Goal: Task Accomplishment & Management: Manage account settings

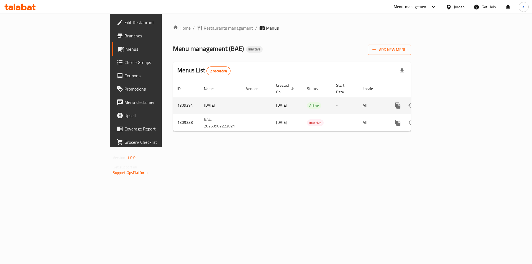
click at [441, 102] on icon "enhanced table" at bounding box center [437, 105] width 7 height 7
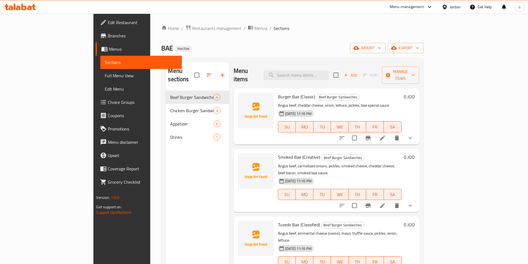
click at [105, 76] on span "Full Menu View" at bounding box center [141, 75] width 72 height 7
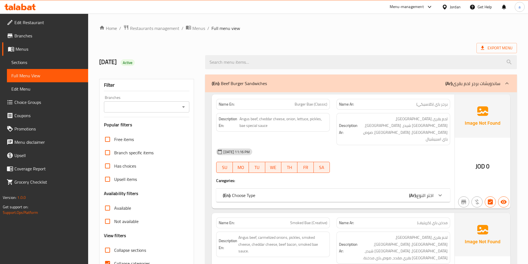
click at [341, 192] on div "(En): Choose Type (Ar): اختر النوع" at bounding box center [328, 195] width 210 height 7
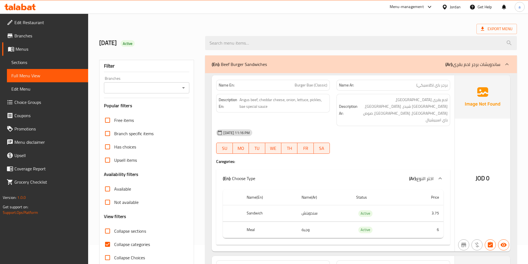
scroll to position [55, 0]
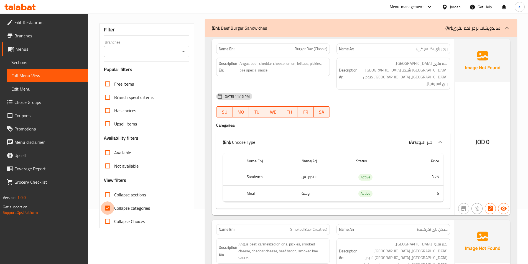
click at [111, 210] on input "Collapse categories" at bounding box center [107, 207] width 13 height 13
checkbox input "false"
click at [43, 63] on span "Sections" at bounding box center [47, 62] width 72 height 7
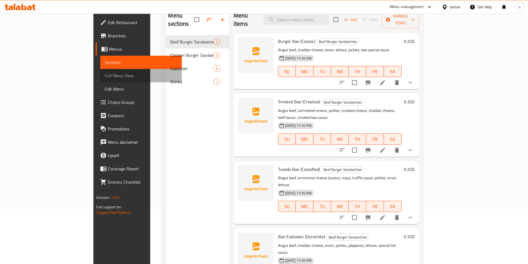
click at [105, 74] on span "Full Menu View" at bounding box center [141, 75] width 72 height 7
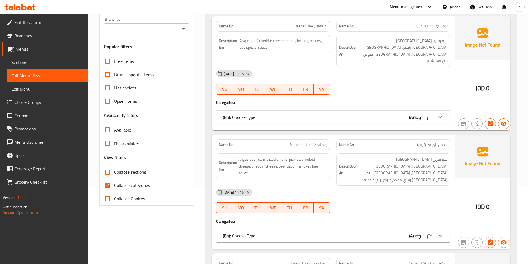
scroll to position [83, 0]
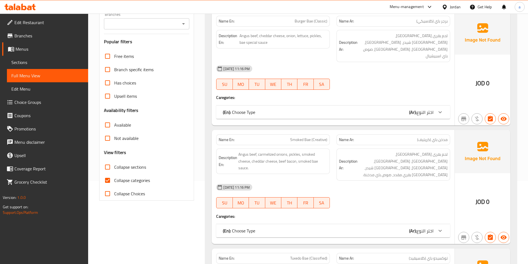
click at [109, 182] on input "Collapse categories" at bounding box center [107, 180] width 13 height 13
checkbox input "false"
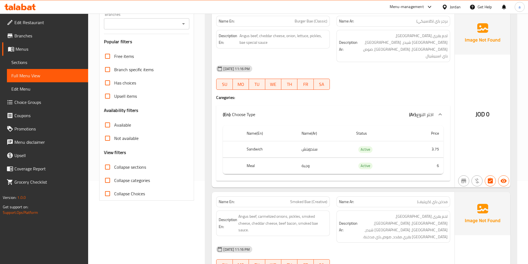
click at [24, 102] on span "Choice Groups" at bounding box center [48, 102] width 69 height 7
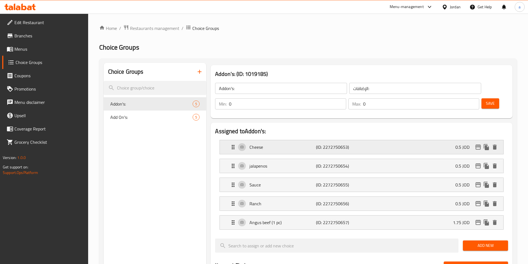
click at [287, 144] on p "Cheese" at bounding box center [282, 147] width 66 height 7
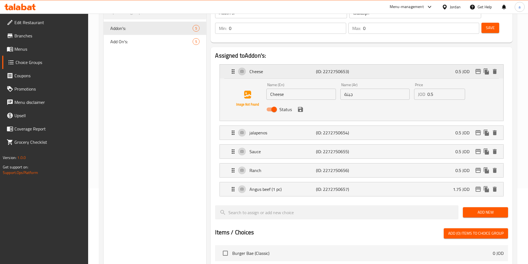
scroll to position [83, 0]
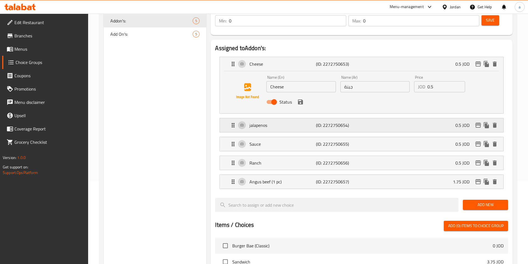
click at [294, 122] on p "jalapenos" at bounding box center [282, 125] width 66 height 7
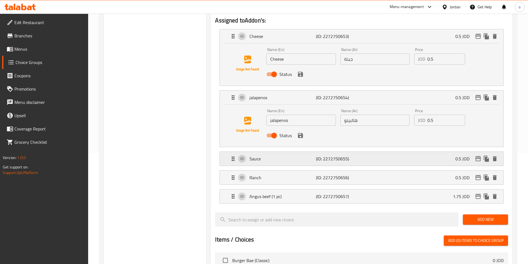
click at [290, 152] on div "Sauce (ID: 2272750655) 0.5 JOD" at bounding box center [363, 159] width 267 height 14
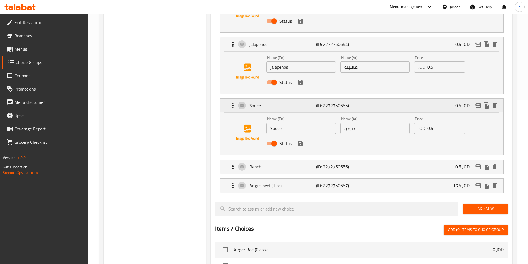
scroll to position [166, 0]
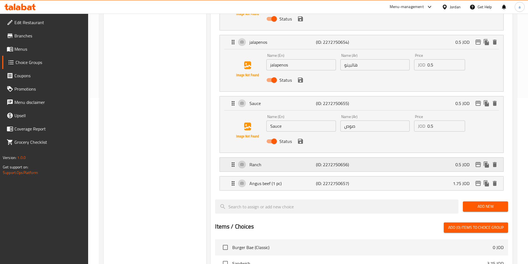
click at [295, 161] on p "Ranch" at bounding box center [282, 164] width 66 height 7
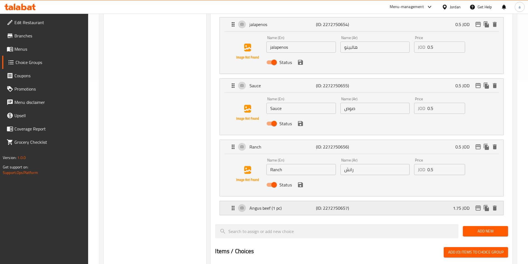
scroll to position [194, 0]
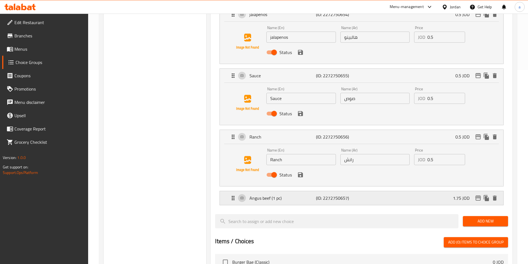
click at [283, 195] on p "Angus beef (1 pc)" at bounding box center [282, 198] width 66 height 7
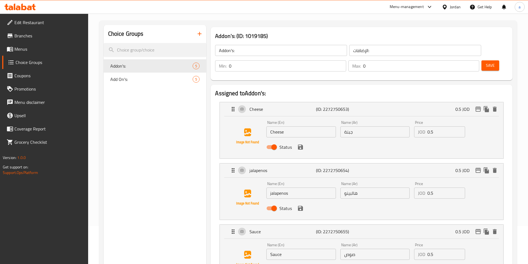
scroll to position [28, 0]
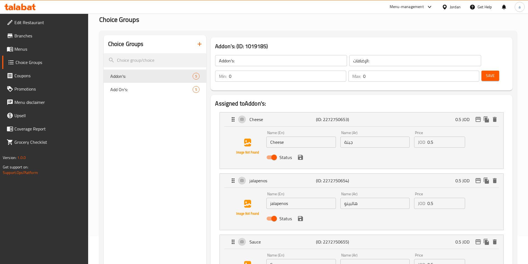
click at [485, 72] on span "Save" at bounding box center [489, 75] width 9 height 7
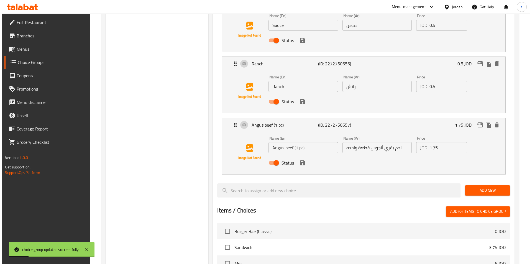
scroll to position [428, 0]
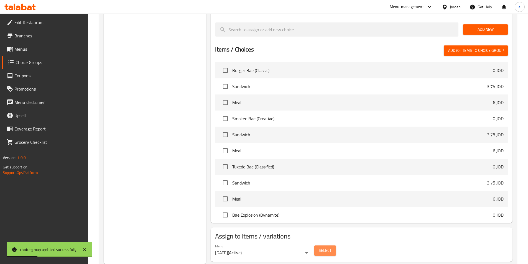
click at [333, 245] on button "Select" at bounding box center [325, 250] width 22 height 10
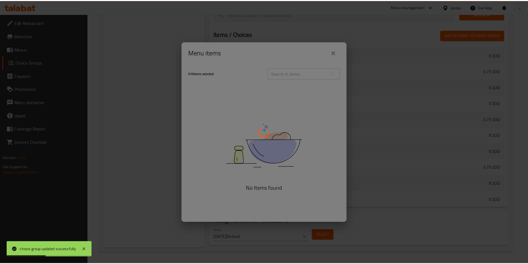
scroll to position [216, 0]
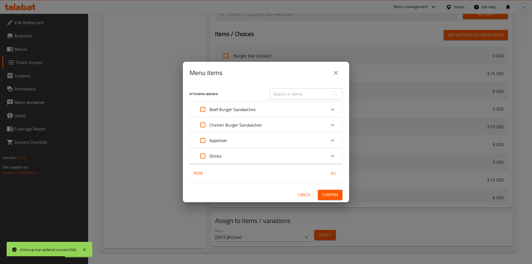
click at [199, 109] on input "Expand" at bounding box center [202, 109] width 13 height 13
checkbox input "true"
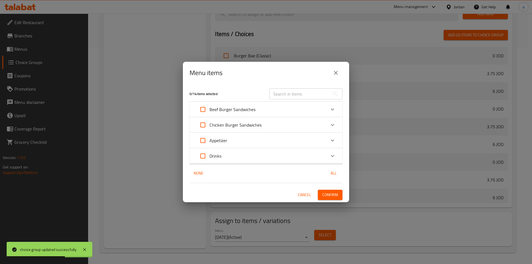
checkbox input "true"
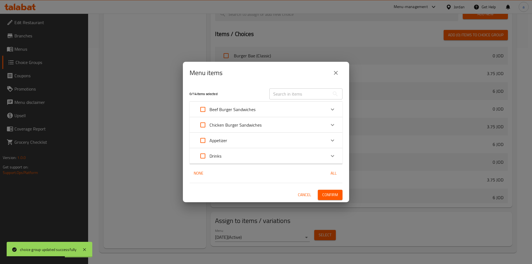
checkbox input "true"
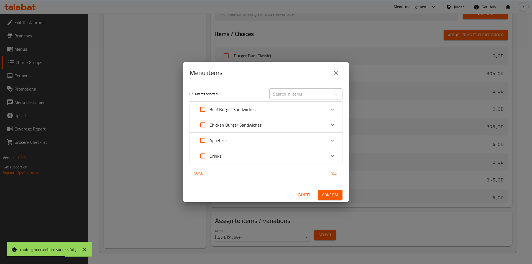
checkbox input "true"
click at [333, 196] on span "Confirm" at bounding box center [330, 194] width 16 height 7
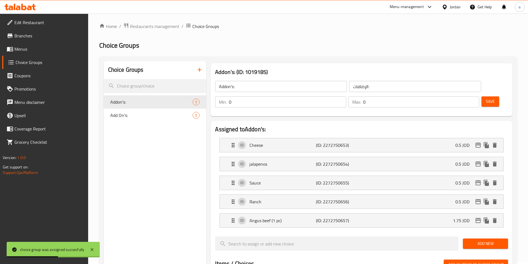
scroll to position [0, 0]
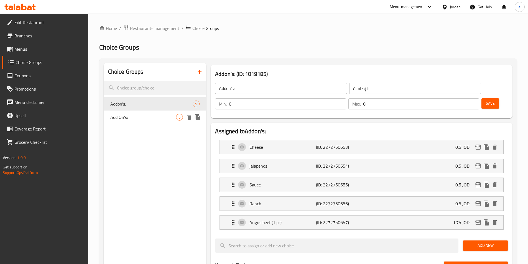
click at [114, 115] on span "Add On's:" at bounding box center [143, 117] width 66 height 7
type input "Add On's:"
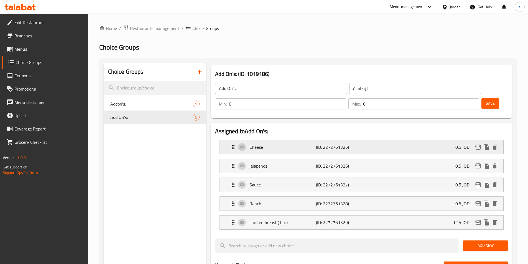
click at [256, 144] on p "Cheese" at bounding box center [282, 147] width 66 height 7
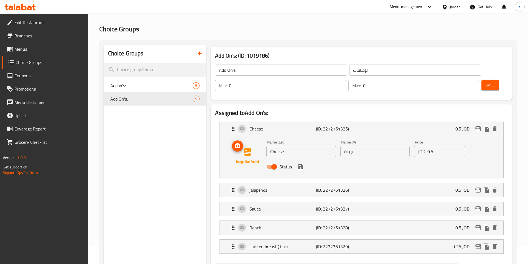
scroll to position [28, 0]
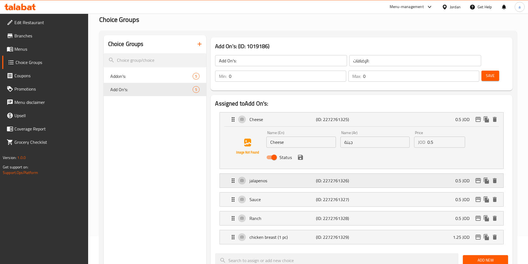
click at [287, 177] on p "jalapenos" at bounding box center [282, 180] width 66 height 7
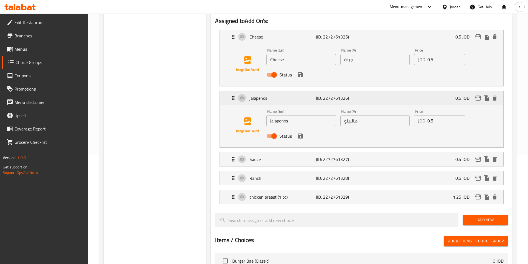
scroll to position [111, 0]
click at [294, 152] on div "Sauce (ID: 2272761327) 0.5 JOD" at bounding box center [363, 159] width 267 height 14
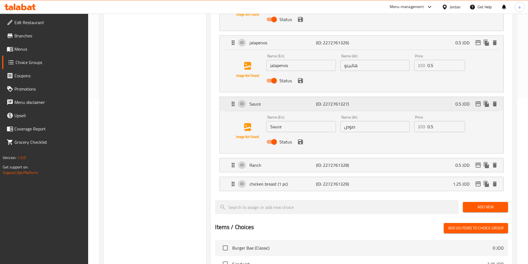
scroll to position [166, 0]
click at [294, 161] on p "Ranch" at bounding box center [282, 164] width 66 height 7
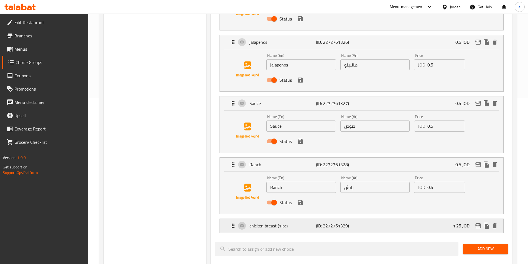
click at [269, 222] on p "chicken breast (1 pc)" at bounding box center [282, 225] width 66 height 7
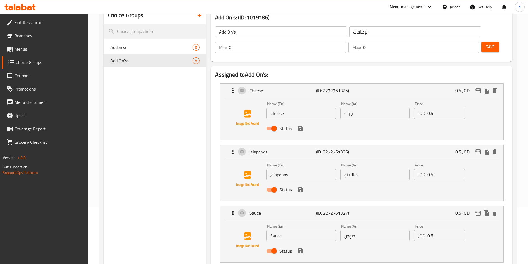
scroll to position [11, 0]
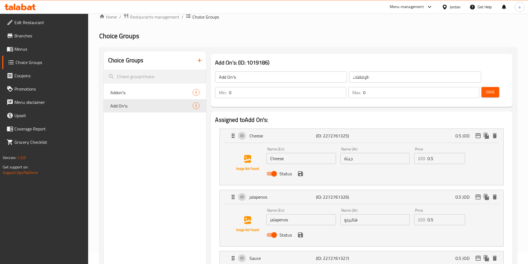
click at [485, 89] on span "Save" at bounding box center [489, 92] width 9 height 7
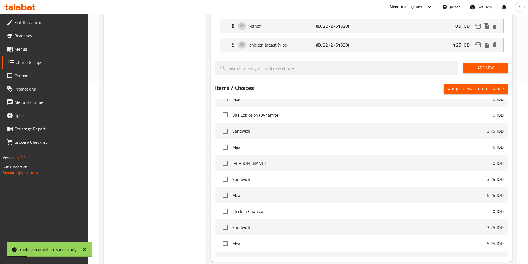
scroll to position [216, 0]
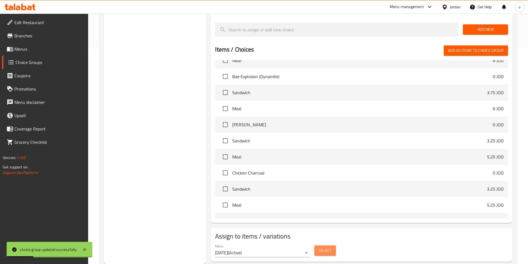
click at [334, 245] on button "Select" at bounding box center [325, 250] width 22 height 10
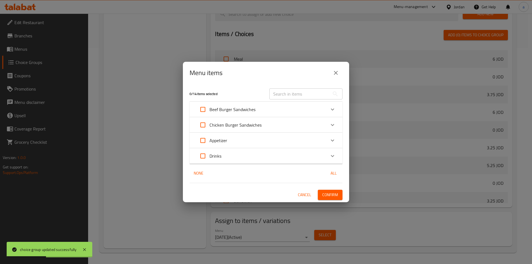
click at [205, 125] on input "Expand" at bounding box center [202, 124] width 13 height 13
checkbox input "true"
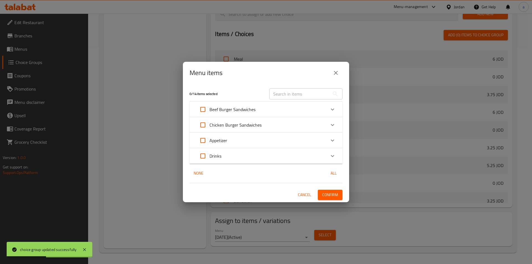
checkbox input "true"
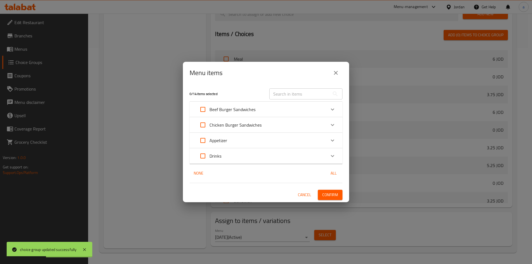
checkbox input "true"
click at [338, 194] on span "Confirm" at bounding box center [330, 194] width 16 height 7
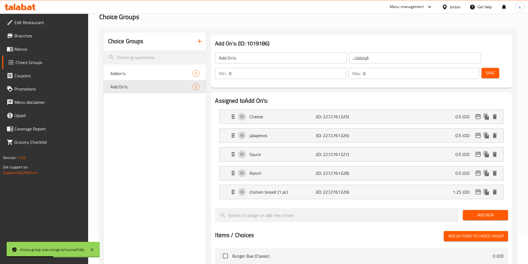
scroll to position [22, 0]
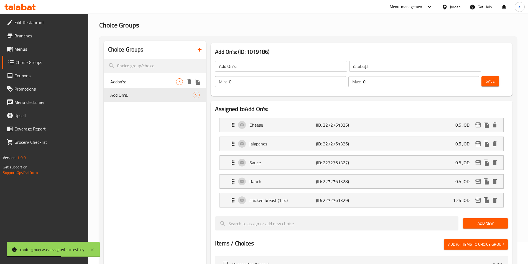
click at [125, 83] on span "Addon's:" at bounding box center [143, 81] width 66 height 7
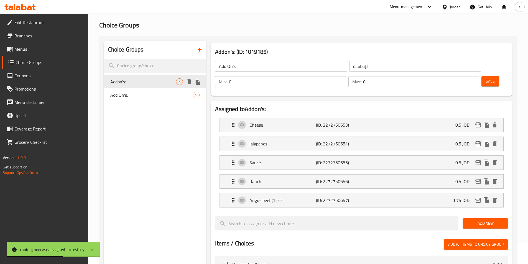
type input "Addon's:"
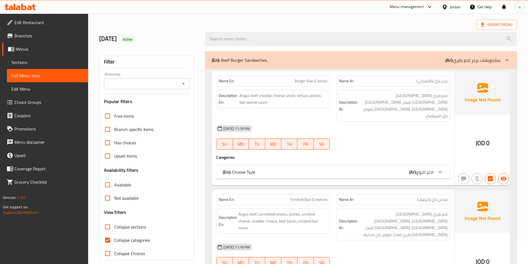
scroll to position [55, 0]
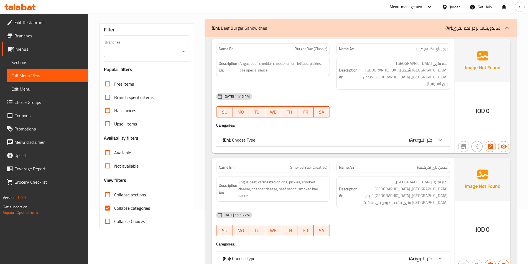
click at [110, 207] on input "Collapse categories" at bounding box center [107, 207] width 13 height 13
checkbox input "false"
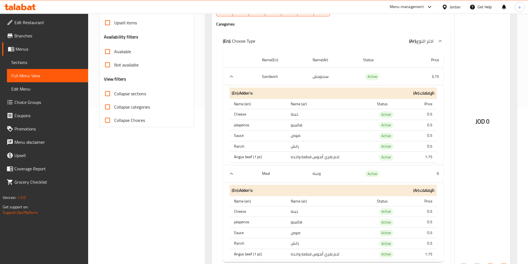
scroll to position [166, 0]
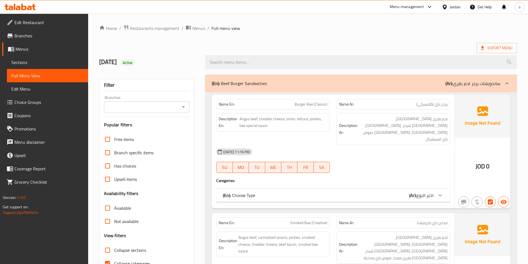
click at [163, 61] on h2 "2/9/2025 Active" at bounding box center [148, 62] width 99 height 8
click at [167, 238] on div "Free items Branch specific items Has choices Upsell items Availability filters …" at bounding box center [147, 208] width 86 height 151
click at [111, 261] on input "Collapse categories" at bounding box center [107, 263] width 13 height 13
checkbox input "false"
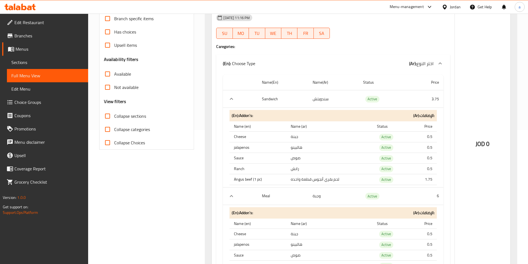
scroll to position [138, 0]
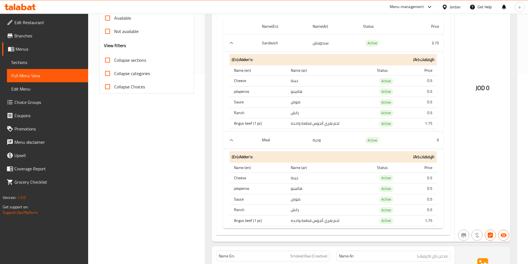
scroll to position [194, 0]
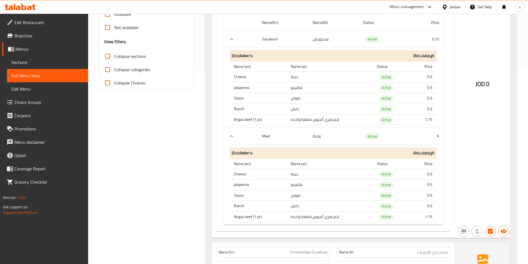
click at [237, 211] on th "Angus beef (1 pc)" at bounding box center [257, 216] width 56 height 11
copy th "Angus"
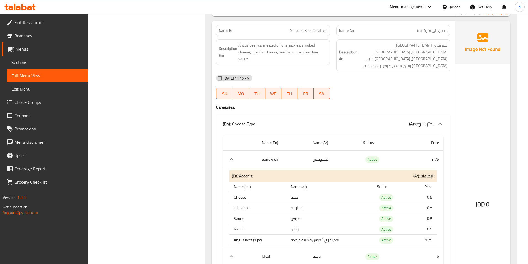
scroll to position [388, 0]
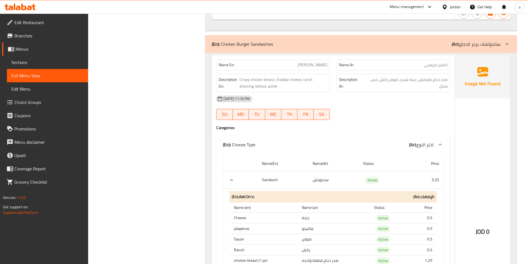
scroll to position [1440, 0]
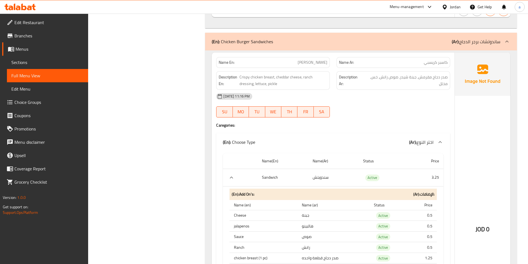
click at [165, 109] on div "Filter Branches Branches Popular filters Free items Branch specific items Has c…" at bounding box center [149, 128] width 106 height 2995
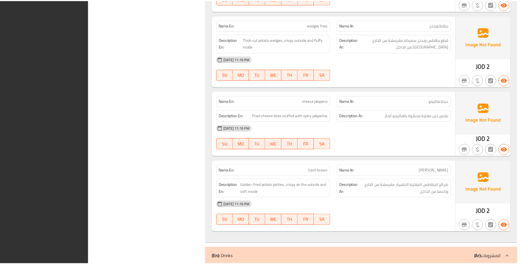
scroll to position [2751, 0]
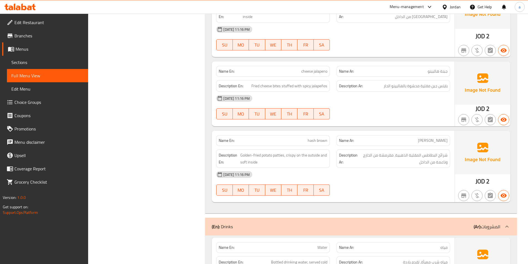
click at [41, 63] on span "Sections" at bounding box center [47, 62] width 72 height 7
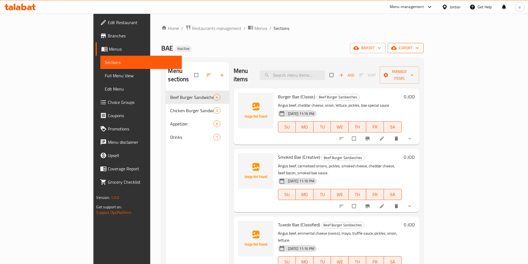
click at [419, 50] on span "export" at bounding box center [405, 48] width 27 height 7
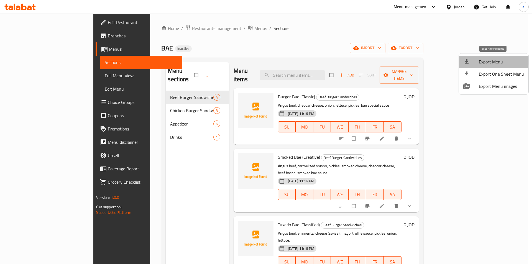
click at [491, 60] on span "Export Menu" at bounding box center [501, 61] width 45 height 7
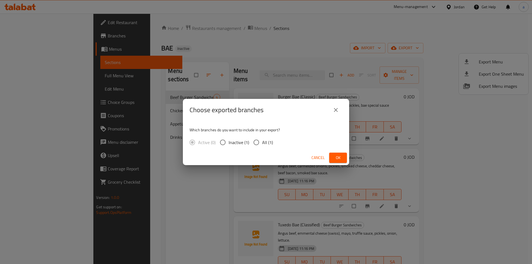
click at [260, 145] on input "All (1)" at bounding box center [256, 143] width 12 height 12
radio input "true"
click at [342, 162] on button "Ok" at bounding box center [338, 158] width 18 height 10
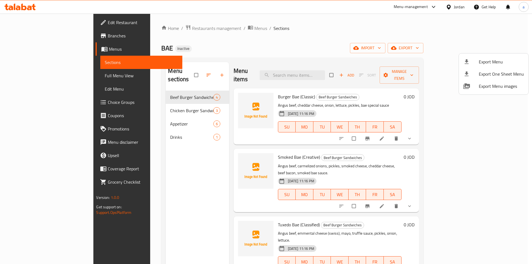
click at [225, 42] on div at bounding box center [266, 132] width 532 height 264
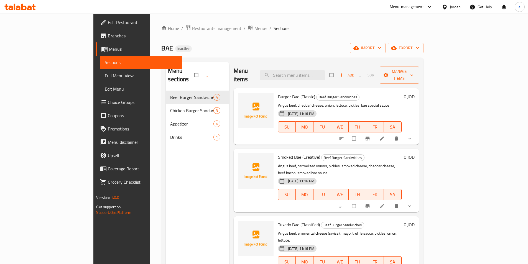
click at [256, 47] on div "BAE Inactive import export" at bounding box center [292, 48] width 262 height 10
click at [100, 79] on link "Full Menu View" at bounding box center [140, 75] width 81 height 13
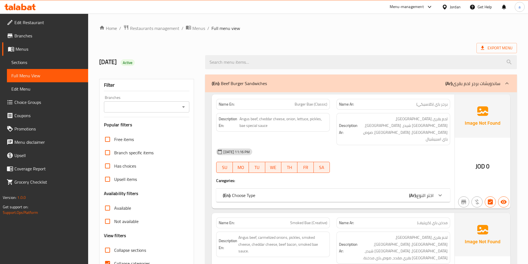
click at [273, 192] on div "(En): Choose Type (Ar): اختر النوع" at bounding box center [328, 195] width 210 height 7
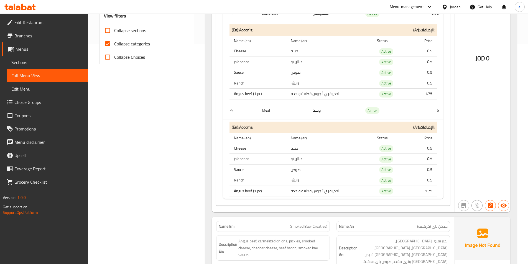
scroll to position [111, 0]
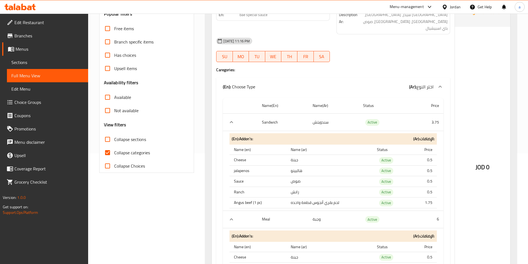
click at [124, 154] on span "Collapse categories" at bounding box center [132, 152] width 36 height 7
click at [114, 154] on input "Collapse categories" at bounding box center [107, 152] width 13 height 13
checkbox input "false"
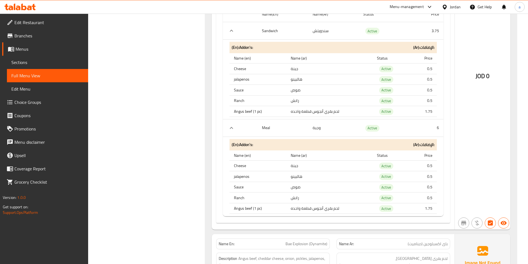
scroll to position [886, 0]
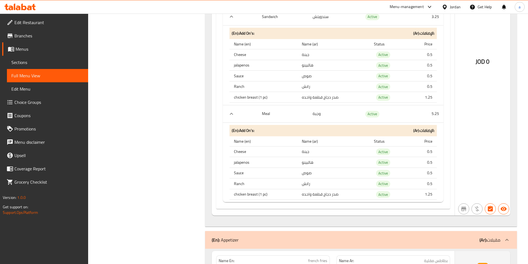
scroll to position [0, 0]
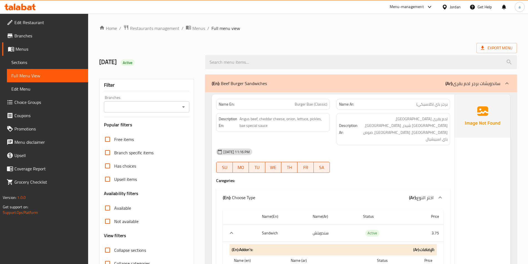
click at [456, 6] on div "Jordan" at bounding box center [454, 7] width 11 height 6
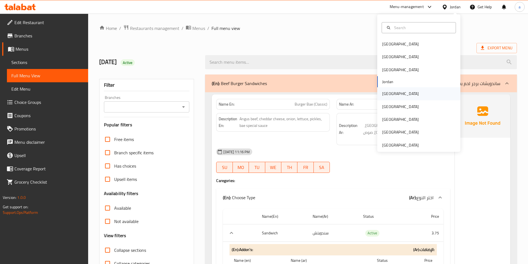
click at [383, 92] on div "Kuwait" at bounding box center [400, 94] width 37 height 6
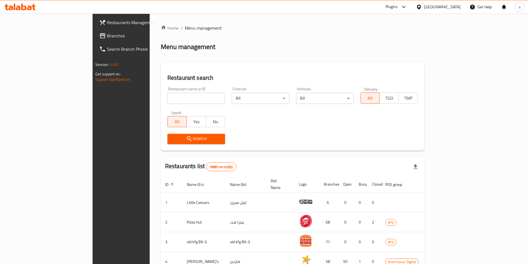
click at [107, 34] on span "Branches" at bounding box center [141, 35] width 69 height 7
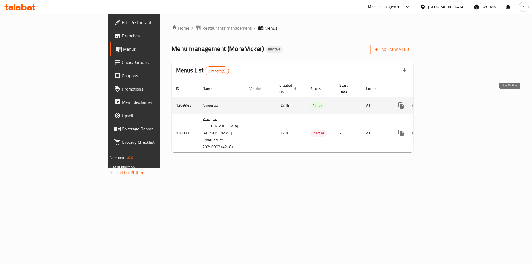
click at [444, 102] on icon "enhanced table" at bounding box center [441, 105] width 7 height 7
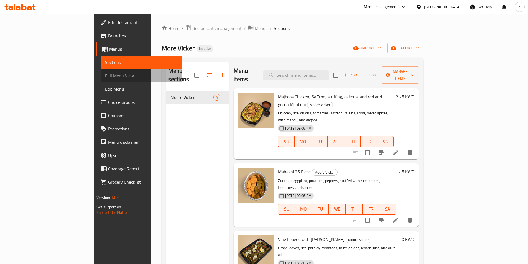
click at [105, 75] on span "Full Menu View" at bounding box center [141, 75] width 72 height 7
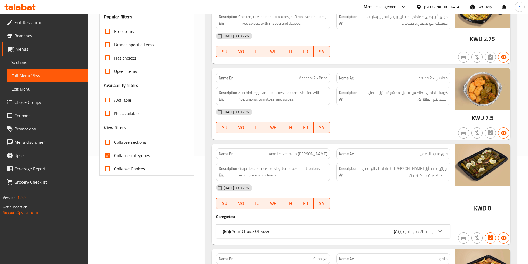
scroll to position [138, 0]
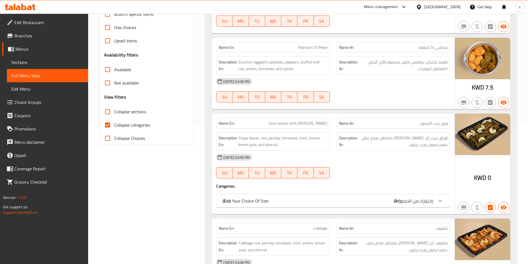
click at [304, 206] on div "(En): Your Choice Of Size: (Ar): إختيارك من الحجم:" at bounding box center [333, 200] width 234 height 13
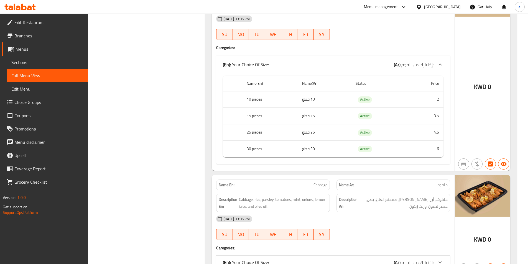
scroll to position [311, 0]
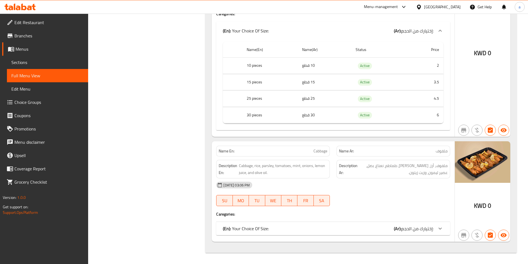
click at [315, 34] on div "(En): Your Choice Of Size: (Ar): إختيارك من الحجم:" at bounding box center [328, 30] width 210 height 7
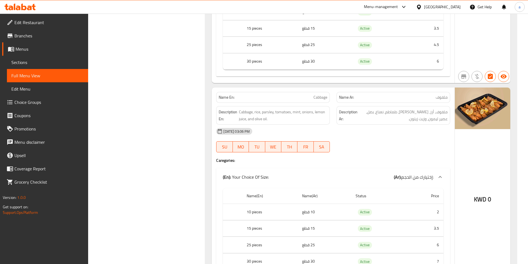
scroll to position [406, 0]
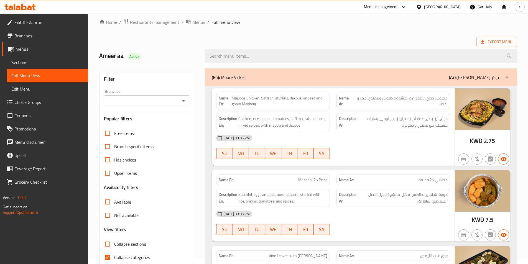
scroll to position [0, 0]
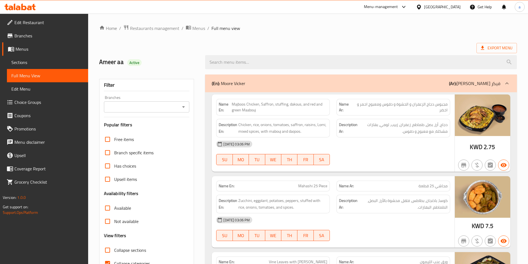
click at [55, 60] on span "Sections" at bounding box center [47, 62] width 72 height 7
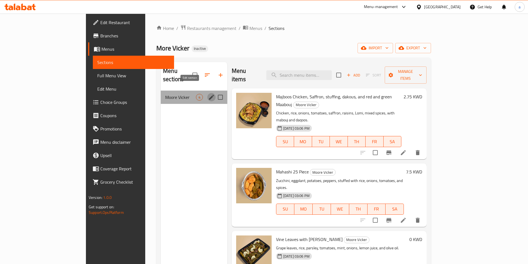
click at [208, 94] on icon "edit" at bounding box center [211, 97] width 7 height 7
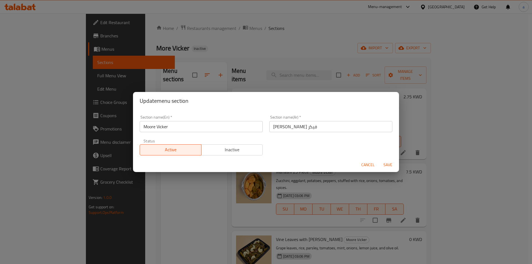
click at [370, 165] on span "Cancel" at bounding box center [367, 164] width 13 height 7
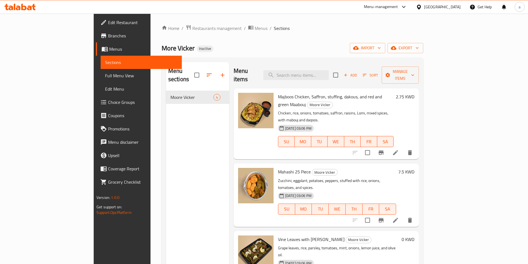
click at [101, 71] on link "Full Menu View" at bounding box center [141, 75] width 81 height 13
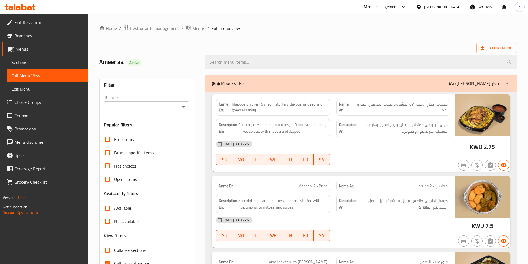
click at [358, 159] on div "02-09-2025 03:06 PM SU MO TU WE TH FR SA" at bounding box center [333, 152] width 240 height 31
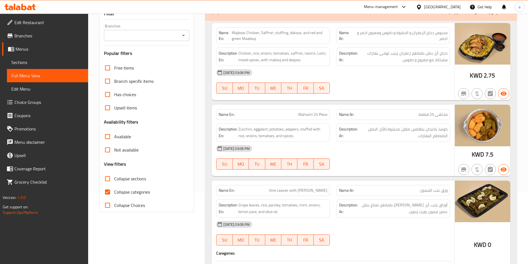
scroll to position [83, 0]
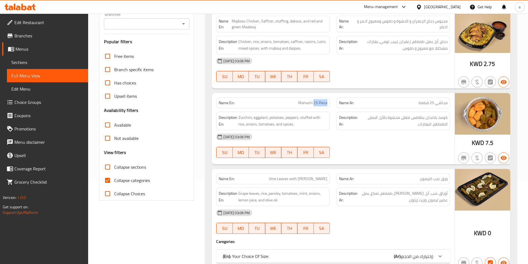
drag, startPoint x: 313, startPoint y: 104, endPoint x: 328, endPoint y: 104, distance: 15.2
click at [328, 104] on div "Name En: Mahashi 25 Piece" at bounding box center [273, 102] width 114 height 11
copy span "25 Piece"
drag, startPoint x: 422, startPoint y: 103, endPoint x: 436, endPoint y: 103, distance: 13.3
click at [436, 103] on span "محاشي 25 قطعة" at bounding box center [432, 103] width 29 height 6
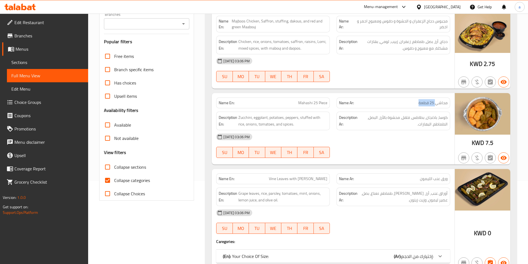
copy span "25 قطعة"
click at [387, 158] on div at bounding box center [393, 158] width 120 height 7
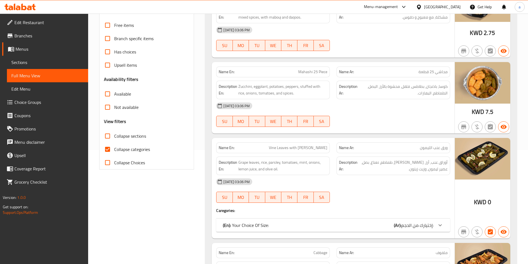
scroll to position [166, 0]
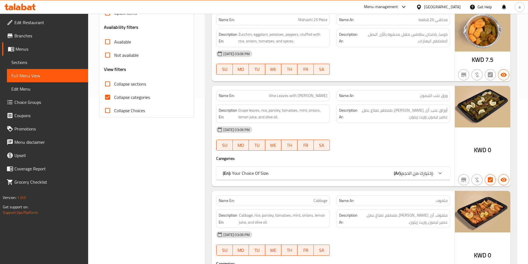
click at [380, 168] on div "(En): Your Choice Of Size: (Ar): إختيارك من الحجم:" at bounding box center [333, 172] width 234 height 13
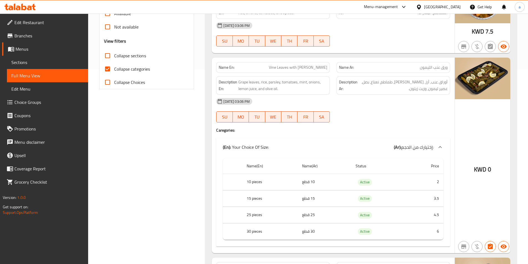
scroll to position [222, 0]
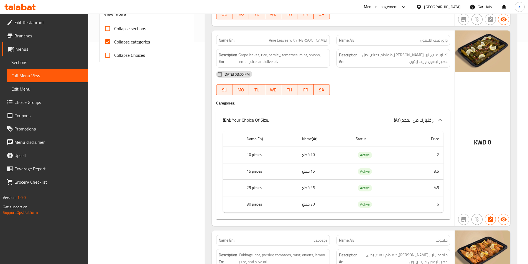
click at [105, 45] on input "Collapse categories" at bounding box center [107, 41] width 13 height 13
checkbox input "false"
click at [138, 147] on div "Filter Branches Branches Popular filters Free items Branch specific items Has c…" at bounding box center [149, 145] width 106 height 591
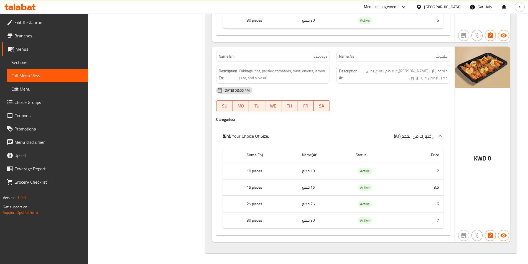
scroll to position [406, 0]
click at [310, 61] on div "Name En: Cabbage" at bounding box center [273, 56] width 114 height 11
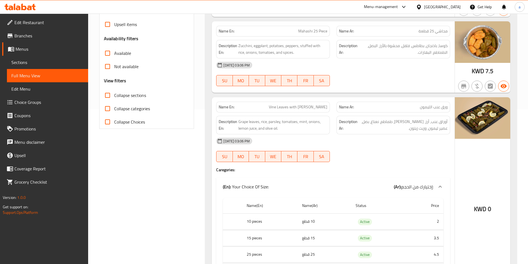
scroll to position [0, 0]
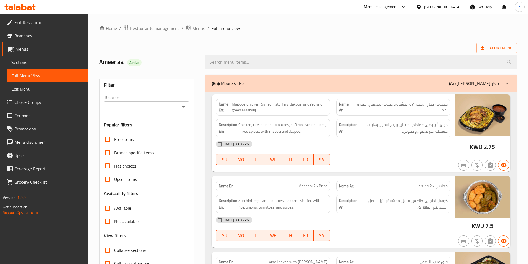
click at [47, 48] on span "Menus" at bounding box center [50, 49] width 68 height 7
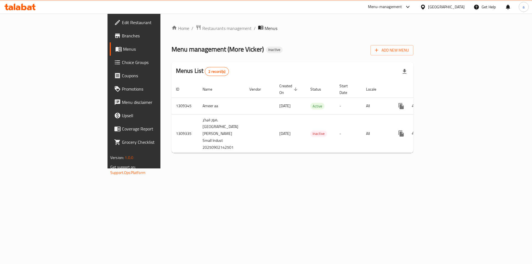
click at [232, 168] on div "Home / Restaurants management / Menus Menu management ( More Vicker ) Inactive …" at bounding box center [292, 91] width 264 height 155
click at [409, 50] on span "Add New Menu" at bounding box center [392, 50] width 34 height 7
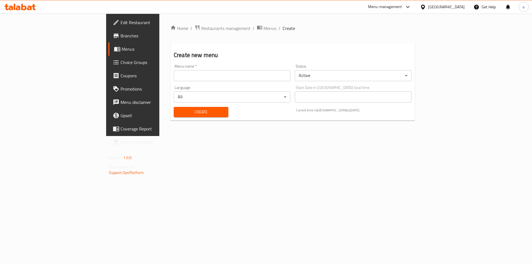
click at [237, 77] on input "text" at bounding box center [232, 75] width 117 height 11
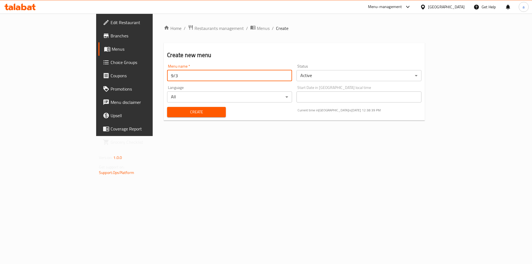
type input "9/3"
click at [171, 110] on span "Create" at bounding box center [196, 112] width 50 height 7
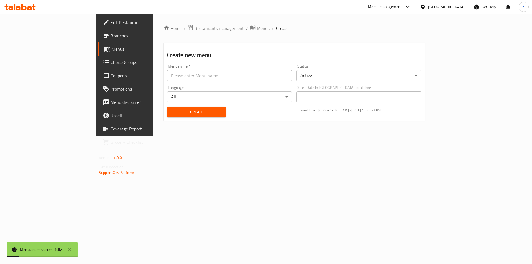
click at [257, 25] on span "Menus" at bounding box center [263, 28] width 13 height 7
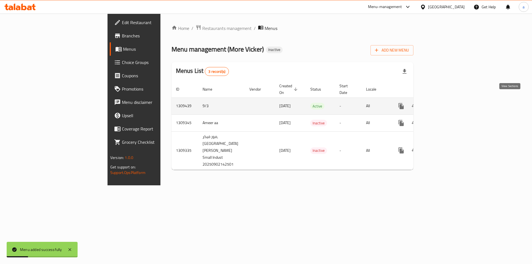
click at [443, 104] on icon "enhanced table" at bounding box center [440, 106] width 5 height 5
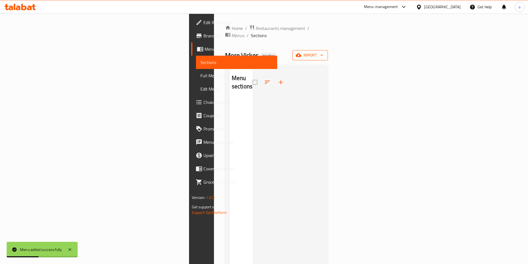
click at [323, 52] on span "import" at bounding box center [310, 55] width 27 height 7
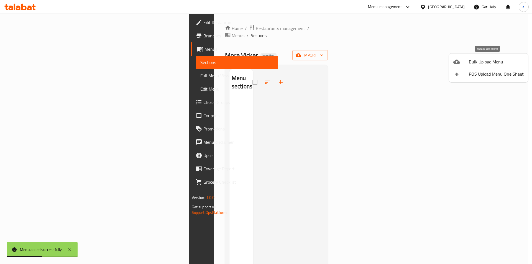
click at [475, 58] on span "Bulk Upload Menu" at bounding box center [496, 61] width 55 height 7
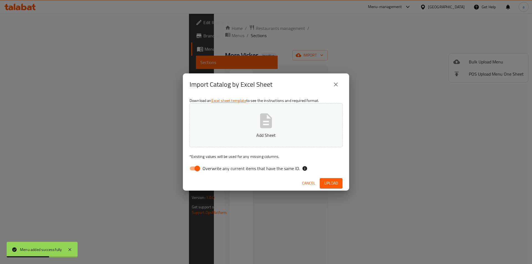
click at [196, 168] on input "Overwrite any current items that have the same ID." at bounding box center [197, 168] width 32 height 11
checkbox input "false"
click at [223, 131] on button "Add Sheet" at bounding box center [265, 125] width 153 height 44
click at [335, 183] on span "Upload" at bounding box center [331, 183] width 14 height 7
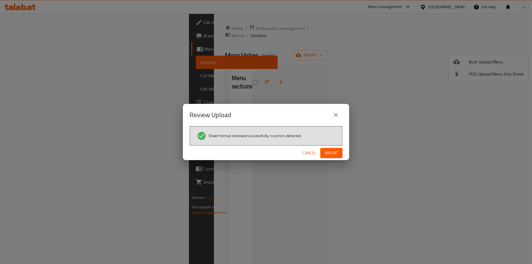
click at [337, 148] on button "Import" at bounding box center [331, 153] width 22 height 10
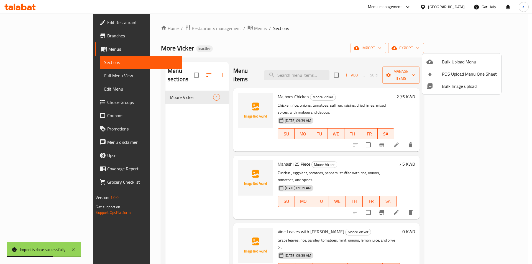
click at [21, 75] on div at bounding box center [266, 132] width 532 height 264
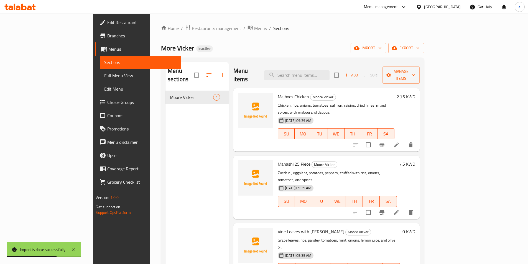
click at [104, 75] on span "Full Menu View" at bounding box center [140, 75] width 72 height 7
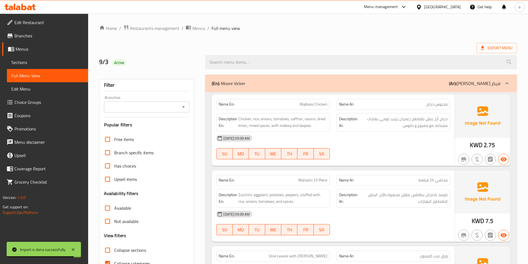
drag, startPoint x: 384, startPoint y: 139, endPoint x: 344, endPoint y: 127, distance: 41.9
click at [384, 139] on div "03-09-2025 09:39 AM" at bounding box center [333, 138] width 240 height 13
click at [339, 134] on div "03-09-2025 09:39 AM" at bounding box center [333, 138] width 240 height 13
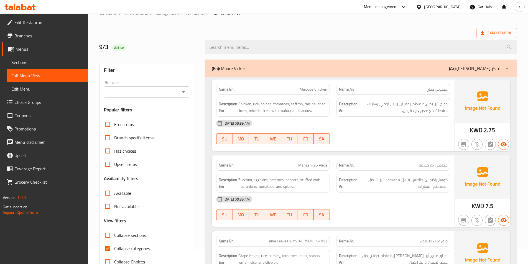
scroll to position [28, 0]
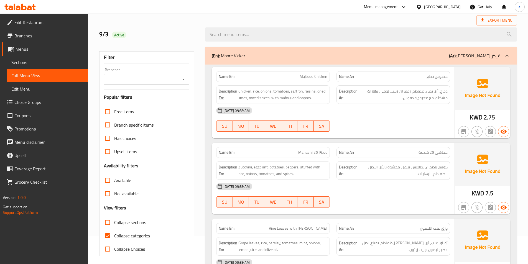
click at [349, 131] on div at bounding box center [393, 131] width 120 height 7
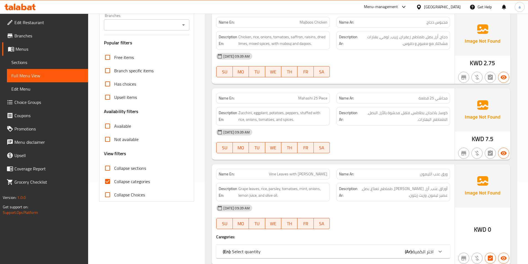
scroll to position [83, 0]
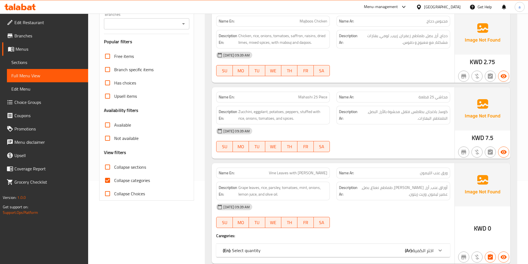
click at [346, 141] on div "03-09-2025 09:39 AM SU MO TU WE TH FR SA" at bounding box center [333, 139] width 240 height 31
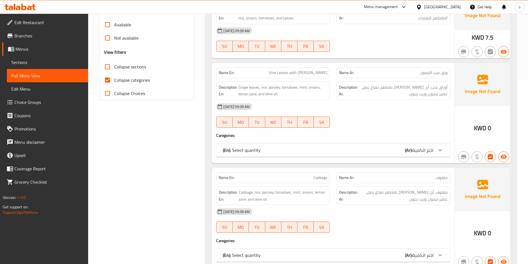
scroll to position [194, 0]
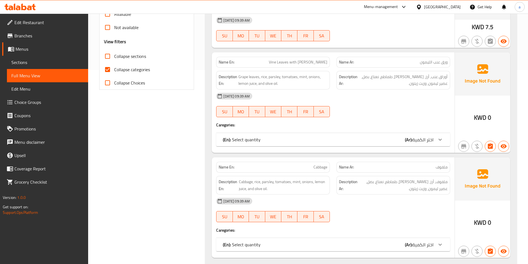
click at [346, 143] on div "(En): Select quantity (Ar): اختر الكمية" at bounding box center [328, 139] width 210 height 7
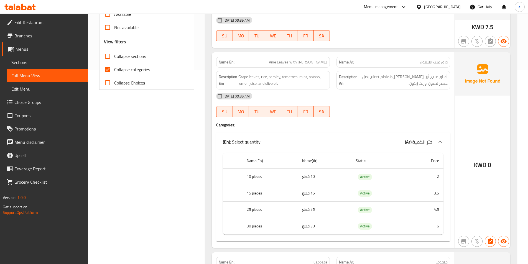
click at [352, 96] on div "03-09-2025 09:39 AM" at bounding box center [333, 95] width 240 height 13
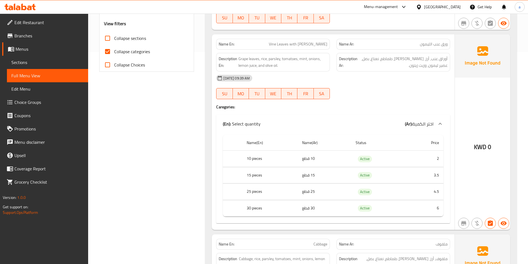
scroll to position [222, 0]
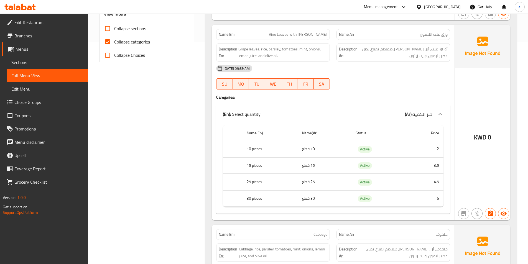
click at [188, 190] on div "Filter Branches Branches Popular filters Free items Branch specific items Has c…" at bounding box center [149, 95] width 106 height 490
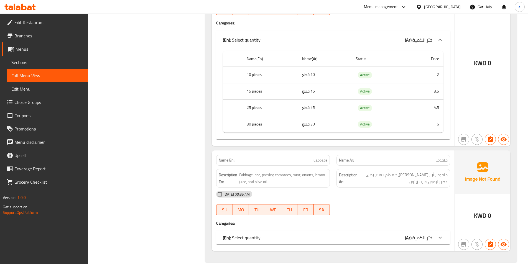
scroll to position [305, 0]
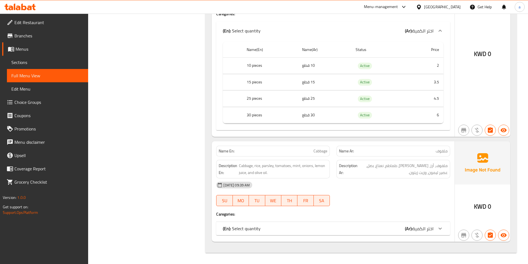
click at [300, 34] on div "(En): Select quantity (Ar): اختر الكمية" at bounding box center [328, 30] width 210 height 7
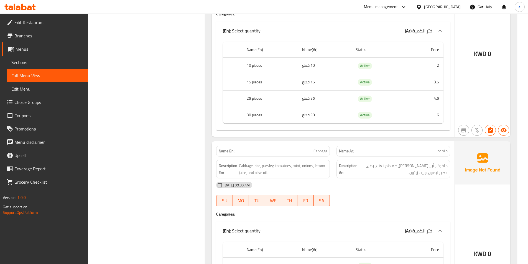
scroll to position [400, 0]
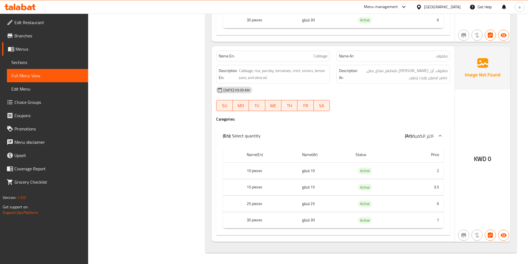
click at [336, 102] on div "03-09-2025 09:39 AM SU MO TU WE TH FR SA" at bounding box center [333, 98] width 240 height 31
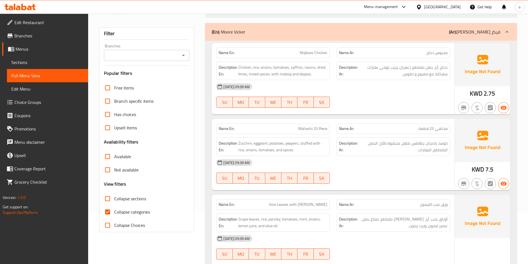
scroll to position [0, 0]
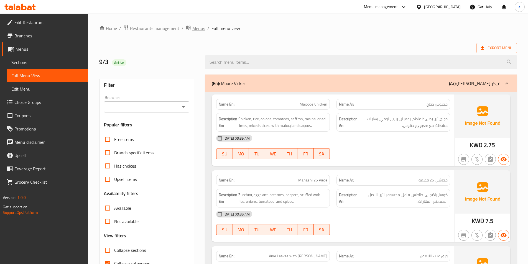
click at [201, 29] on span "Menus" at bounding box center [198, 28] width 13 height 7
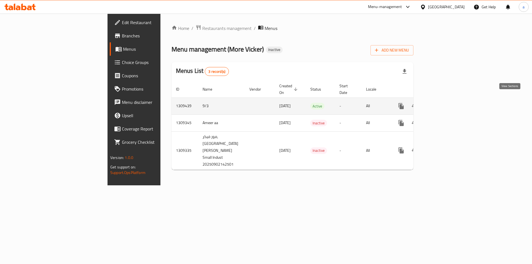
click at [443, 104] on icon "enhanced table" at bounding box center [440, 106] width 5 height 5
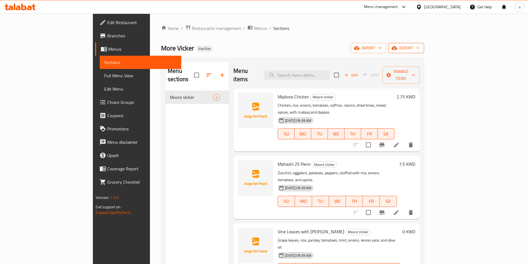
click at [419, 47] on span "export" at bounding box center [405, 48] width 27 height 7
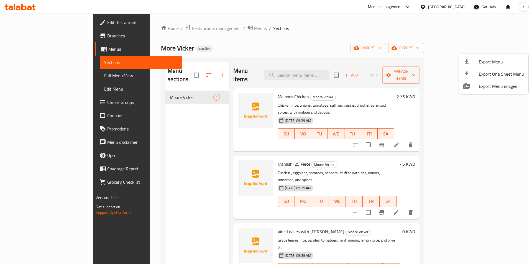
click at [493, 63] on span "Export Menu" at bounding box center [501, 61] width 45 height 7
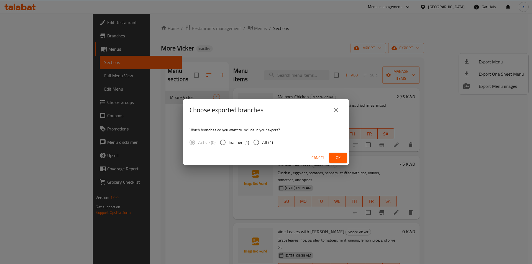
click at [252, 142] on input "All (1)" at bounding box center [256, 143] width 12 height 12
radio input "true"
click at [332, 156] on button "Ok" at bounding box center [338, 158] width 18 height 10
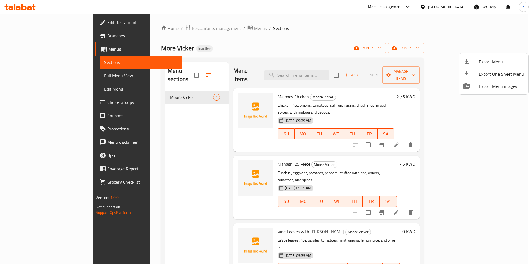
click at [34, 74] on div at bounding box center [266, 132] width 532 height 264
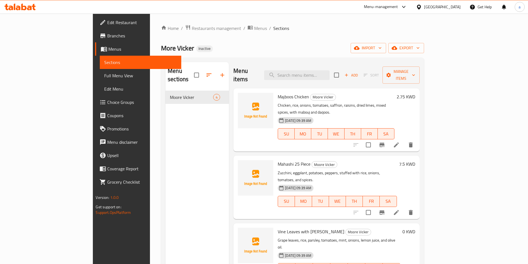
click at [104, 74] on span "Full Menu View" at bounding box center [140, 75] width 72 height 7
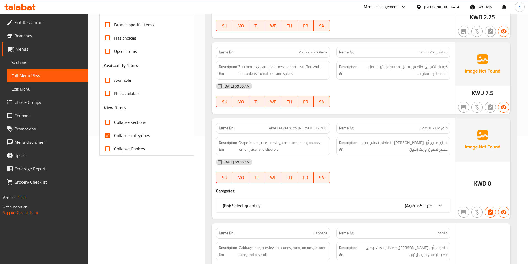
scroll to position [166, 0]
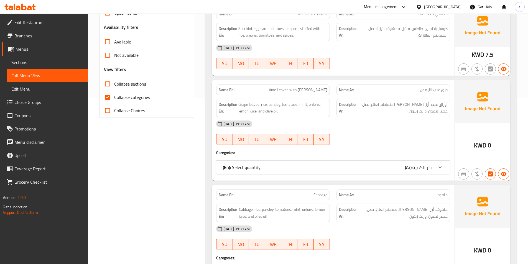
click at [104, 97] on input "Collapse categories" at bounding box center [107, 97] width 13 height 13
checkbox input "false"
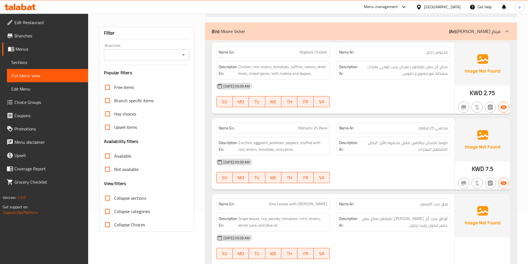
scroll to position [0, 0]
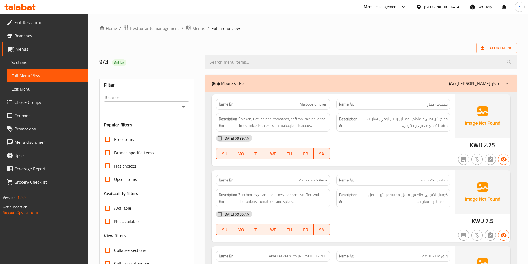
click at [421, 7] on icon at bounding box center [419, 7] width 6 height 6
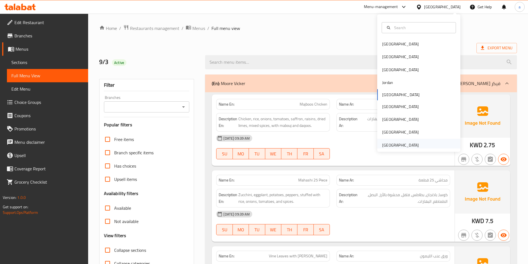
click at [398, 148] on div "[GEOGRAPHIC_DATA]" at bounding box center [400, 145] width 37 height 6
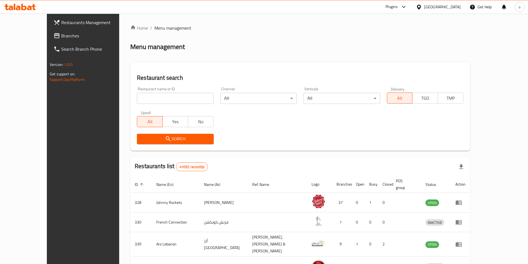
click at [61, 38] on span "Branches" at bounding box center [95, 35] width 69 height 7
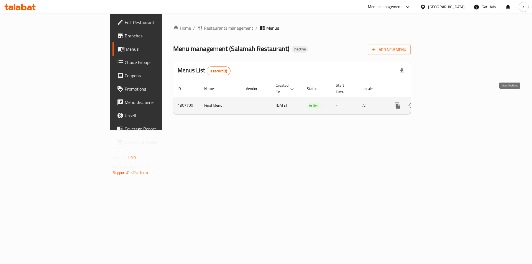
click at [441, 102] on icon "enhanced table" at bounding box center [437, 105] width 7 height 7
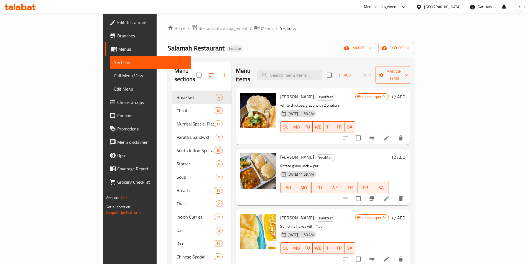
click at [318, 44] on div "Salamah Restaurant Inactive import export" at bounding box center [291, 48] width 246 height 10
click at [281, 46] on div "Salamah Restaurant Inactive import export" at bounding box center [291, 48] width 246 height 10
click at [117, 24] on span "Edit Restaurant" at bounding box center [151, 22] width 69 height 7
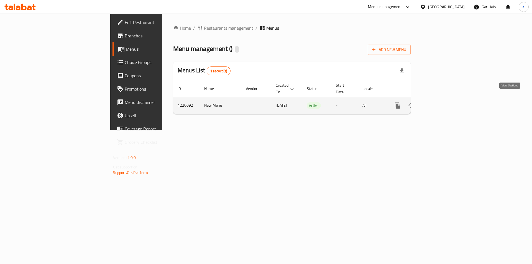
click at [441, 102] on icon "enhanced table" at bounding box center [437, 105] width 7 height 7
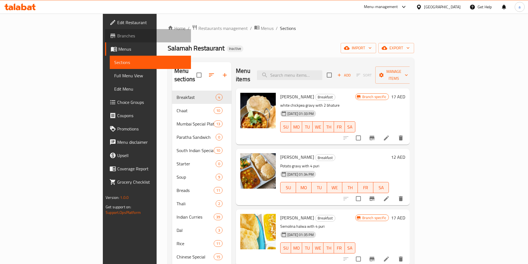
click at [117, 33] on span "Branches" at bounding box center [151, 35] width 69 height 7
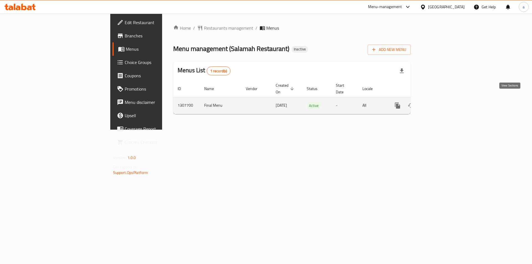
click at [444, 103] on link "enhanced table" at bounding box center [437, 105] width 13 height 13
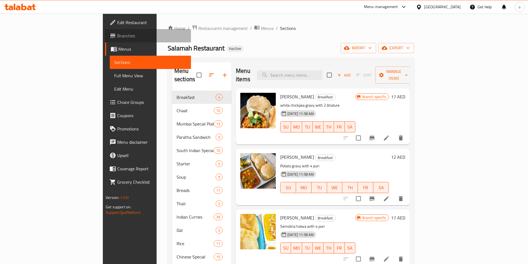
click at [117, 36] on span "Branches" at bounding box center [151, 35] width 69 height 7
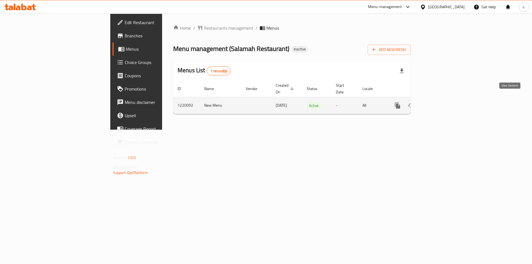
click at [441, 102] on icon "enhanced table" at bounding box center [437, 105] width 7 height 7
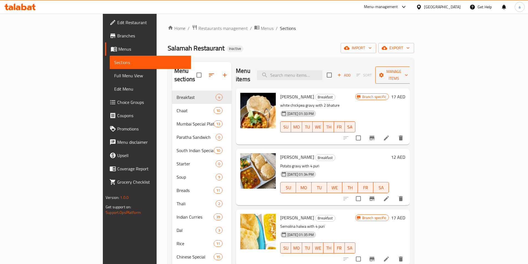
click at [408, 70] on span "Manage items" at bounding box center [393, 75] width 28 height 14
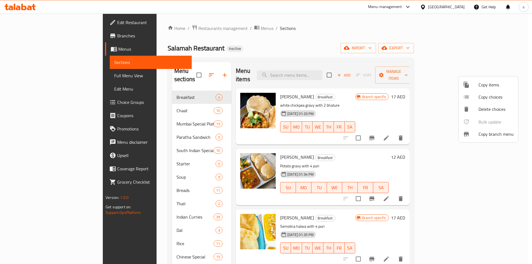
click at [478, 132] on li "Copy branch menu" at bounding box center [488, 134] width 60 height 12
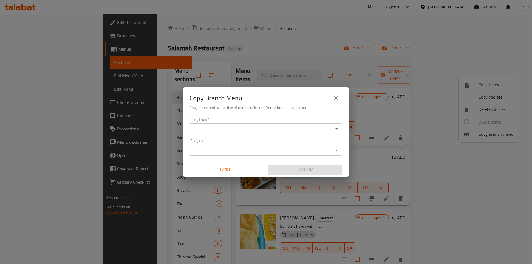
click at [273, 132] on input "Copy from   *" at bounding box center [261, 129] width 140 height 8
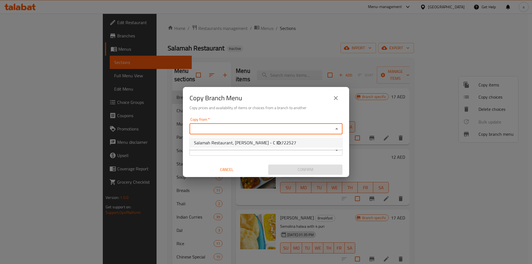
click at [276, 147] on li "Salamah Restaurant, Al Salamah - C ID: 722527" at bounding box center [265, 143] width 153 height 10
type input "Salamah Restaurant, Al Salamah - C"
click at [276, 147] on input "Copy to   *" at bounding box center [261, 150] width 140 height 8
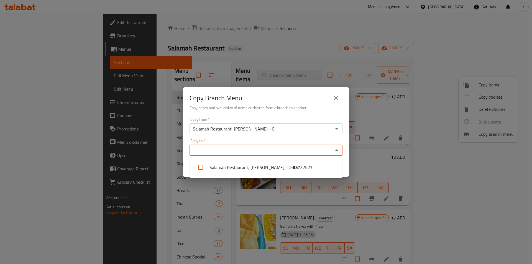
click at [277, 147] on input "Copy to   *" at bounding box center [261, 150] width 140 height 8
click at [338, 151] on icon "Close" at bounding box center [336, 150] width 7 height 7
click at [338, 151] on icon "Open" at bounding box center [336, 150] width 7 height 7
click at [338, 151] on icon "Close" at bounding box center [336, 150] width 7 height 7
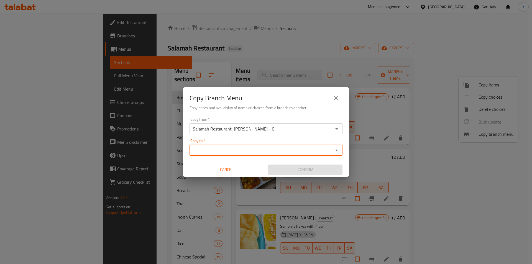
click at [335, 97] on icon "close" at bounding box center [335, 98] width 7 height 7
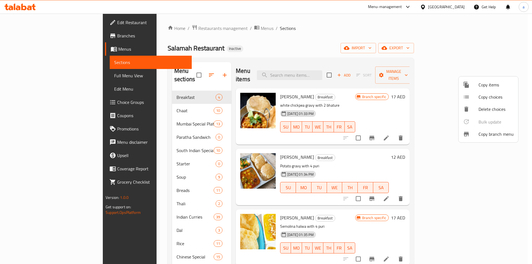
click at [492, 48] on div at bounding box center [266, 132] width 532 height 264
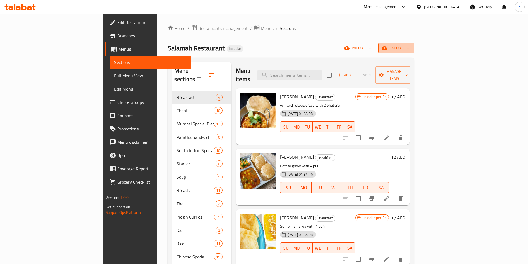
click at [414, 52] on button "export" at bounding box center [396, 48] width 36 height 10
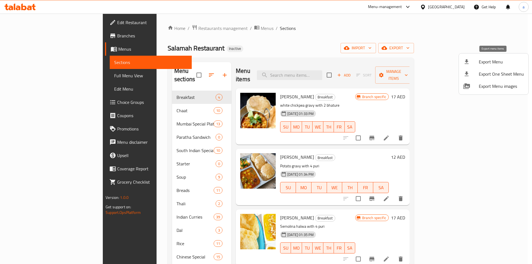
click at [483, 65] on span "Export Menu" at bounding box center [501, 61] width 45 height 7
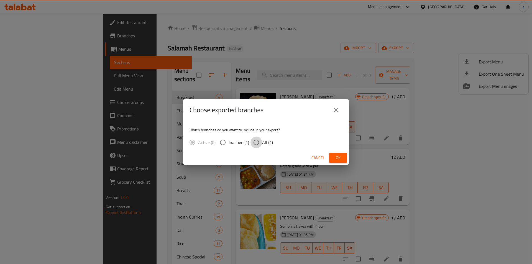
click at [251, 142] on input "All (1)" at bounding box center [256, 143] width 12 height 12
radio input "true"
click at [331, 160] on button "Ok" at bounding box center [338, 158] width 18 height 10
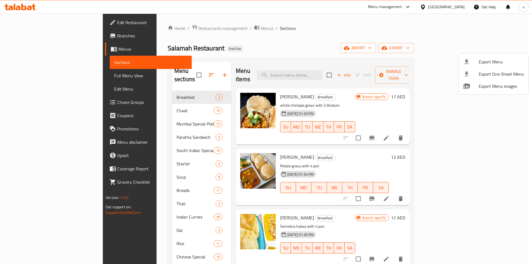
click at [303, 35] on div at bounding box center [266, 132] width 532 height 264
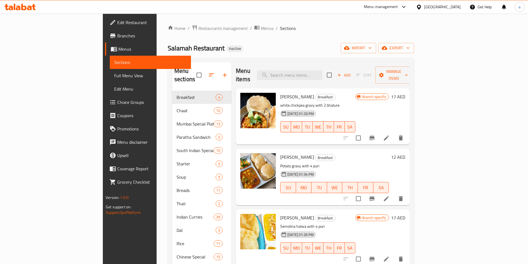
click at [117, 38] on span "Branches" at bounding box center [151, 35] width 69 height 7
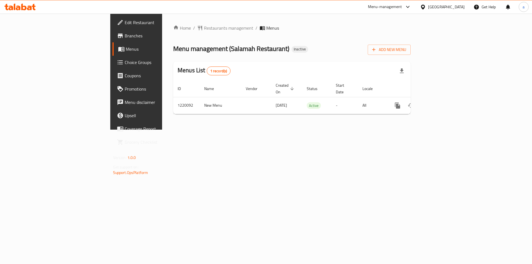
click at [125, 38] on span "Branches" at bounding box center [160, 35] width 70 height 7
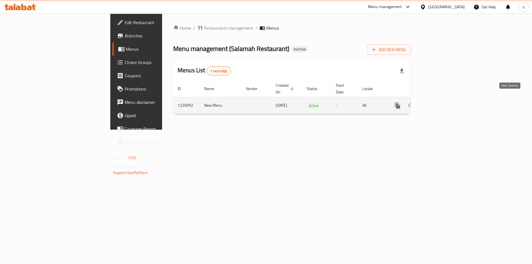
click at [441, 102] on icon "enhanced table" at bounding box center [437, 105] width 7 height 7
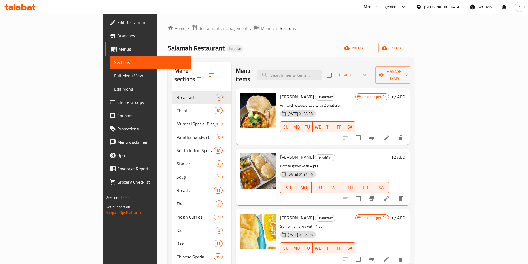
click at [224, 51] on div "Salamah Restaurant Inactive import export" at bounding box center [291, 48] width 246 height 10
click at [117, 36] on span "Branches" at bounding box center [151, 35] width 69 height 7
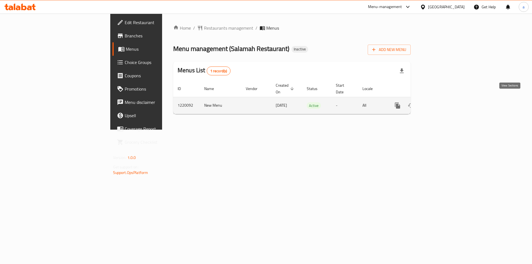
click at [444, 103] on link "enhanced table" at bounding box center [437, 105] width 13 height 13
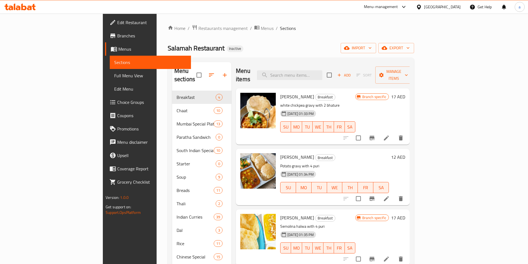
click at [117, 37] on span "Branches" at bounding box center [151, 35] width 69 height 7
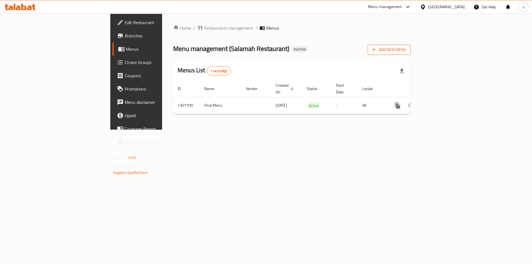
click at [406, 49] on span "Add New Menu" at bounding box center [389, 49] width 34 height 7
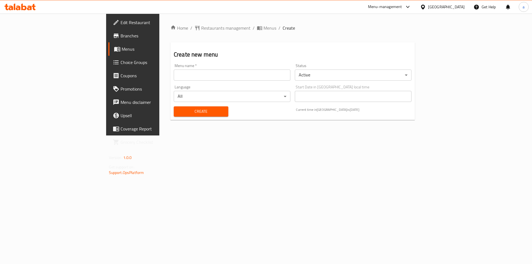
click at [178, 76] on input "text" at bounding box center [232, 75] width 117 height 11
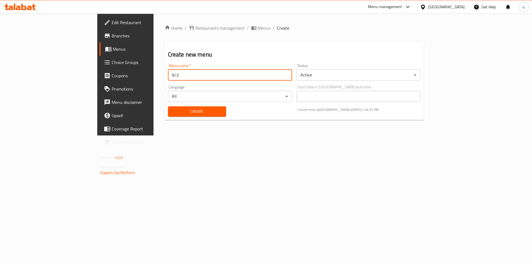
type input "9/3"
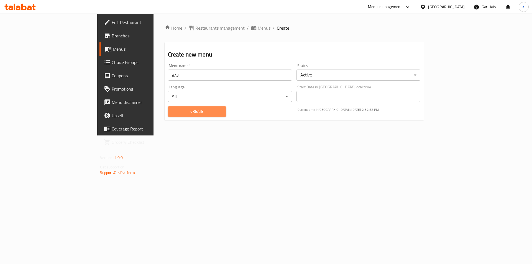
click at [171, 115] on button "Create" at bounding box center [197, 111] width 58 height 10
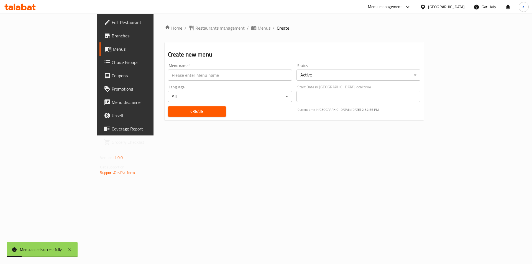
click at [258, 31] on span "Menus" at bounding box center [264, 28] width 13 height 7
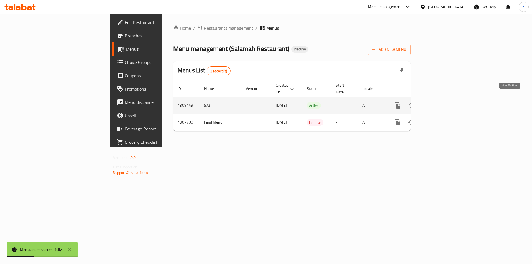
click at [441, 102] on icon "enhanced table" at bounding box center [437, 105] width 7 height 7
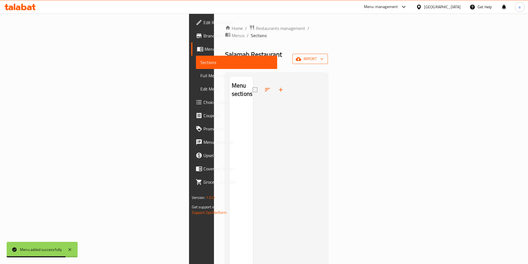
click at [328, 54] on button "import" at bounding box center [309, 59] width 35 height 10
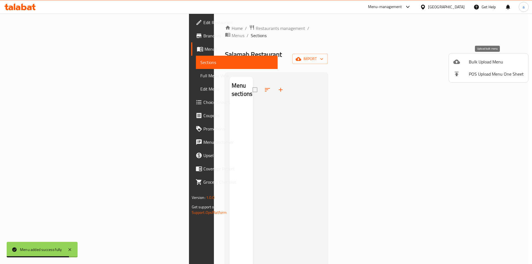
click at [491, 62] on span "Bulk Upload Menu" at bounding box center [496, 61] width 55 height 7
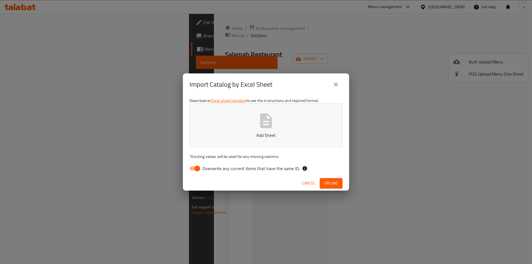
click at [189, 164] on input "Overwrite any current items that have the same ID." at bounding box center [197, 168] width 32 height 11
checkbox input "false"
click at [219, 136] on p "Add Sheet" at bounding box center [266, 135] width 136 height 7
click at [325, 180] on span "Upload" at bounding box center [331, 183] width 14 height 7
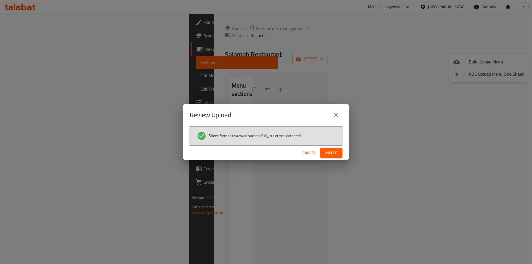
click at [327, 151] on span "Import" at bounding box center [331, 153] width 13 height 7
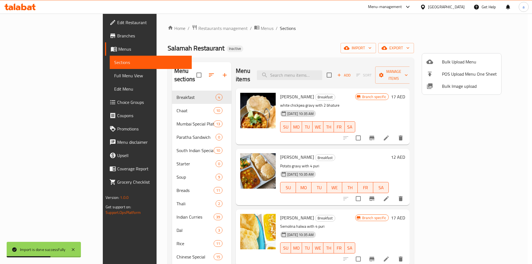
click at [53, 73] on div at bounding box center [266, 132] width 532 height 264
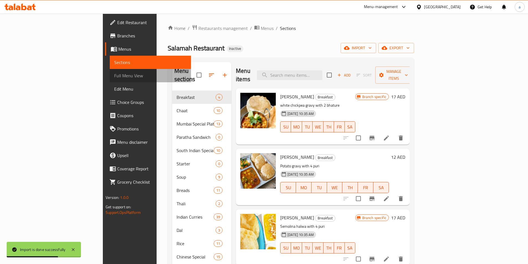
click at [114, 73] on span "Full Menu View" at bounding box center [150, 75] width 72 height 7
click at [114, 75] on span "Full Menu View" at bounding box center [150, 75] width 72 height 7
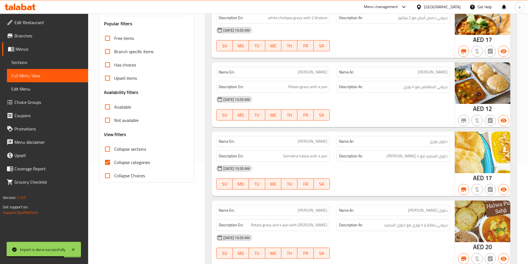
scroll to position [111, 0]
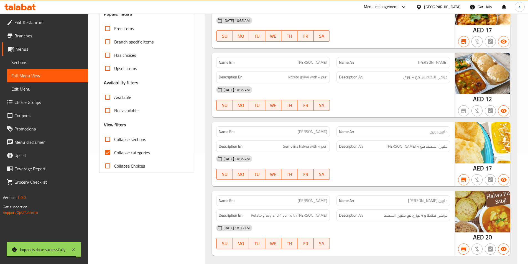
click at [106, 146] on input "Collapse categories" at bounding box center [107, 152] width 13 height 13
checkbox input "false"
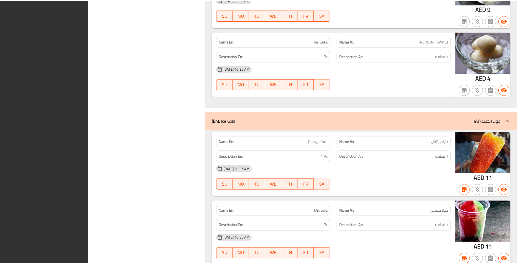
scroll to position [12567, 0]
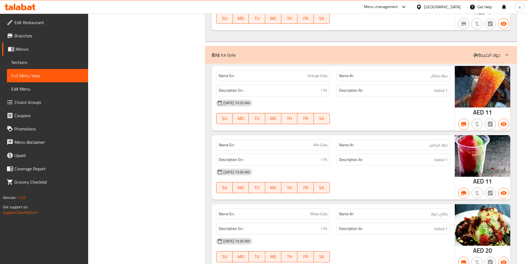
click at [42, 35] on span "Branches" at bounding box center [48, 35] width 69 height 7
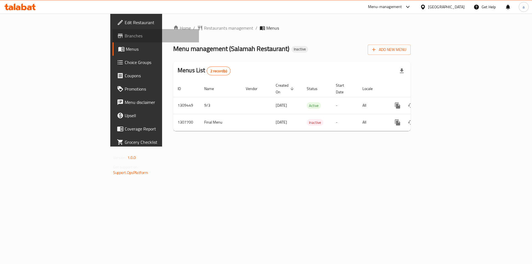
click at [112, 30] on link "Branches" at bounding box center [155, 35] width 87 height 13
